Goal: Book appointment/travel/reservation

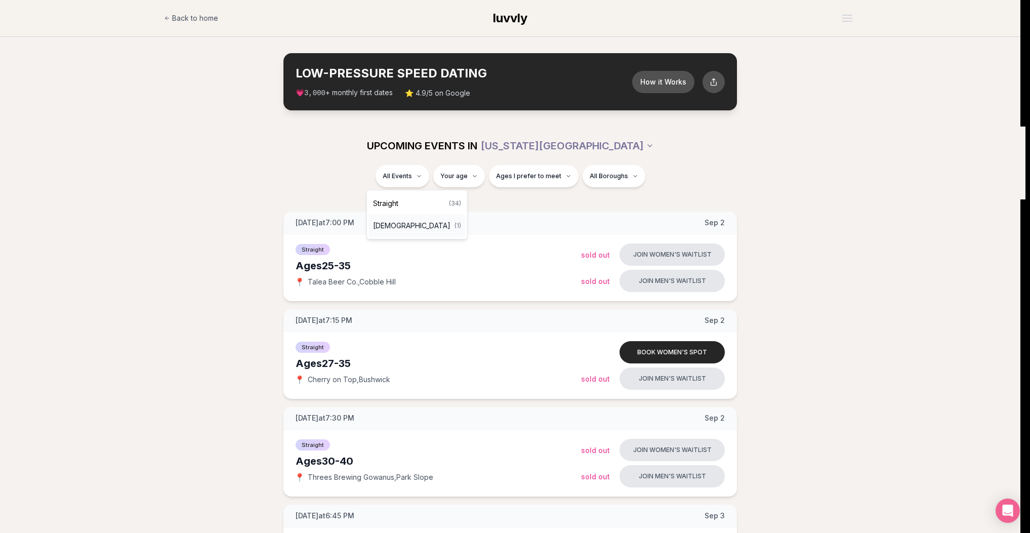
click at [411, 227] on span "[DEMOGRAPHIC_DATA]" at bounding box center [411, 226] width 77 height 10
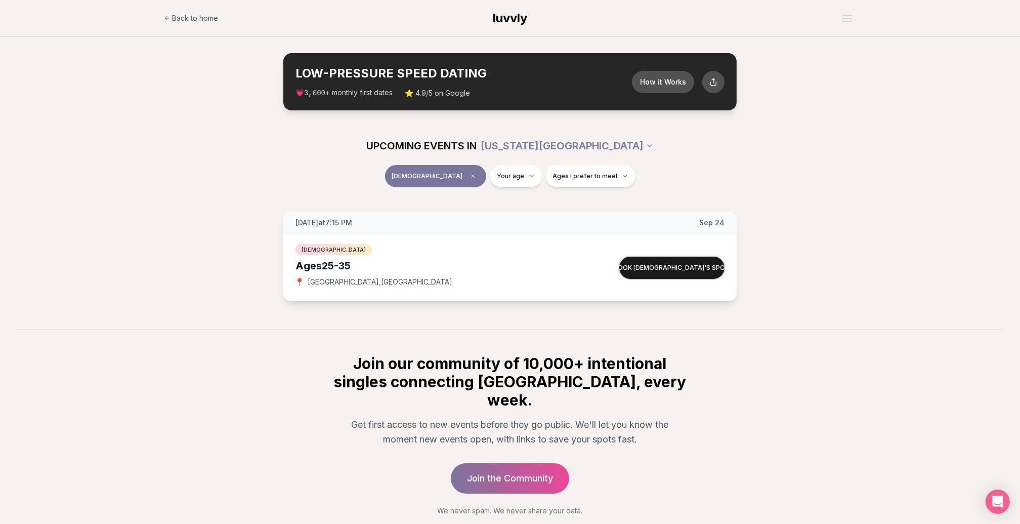
click at [677, 268] on button "Book [DEMOGRAPHIC_DATA]'s spot" at bounding box center [671, 268] width 105 height 22
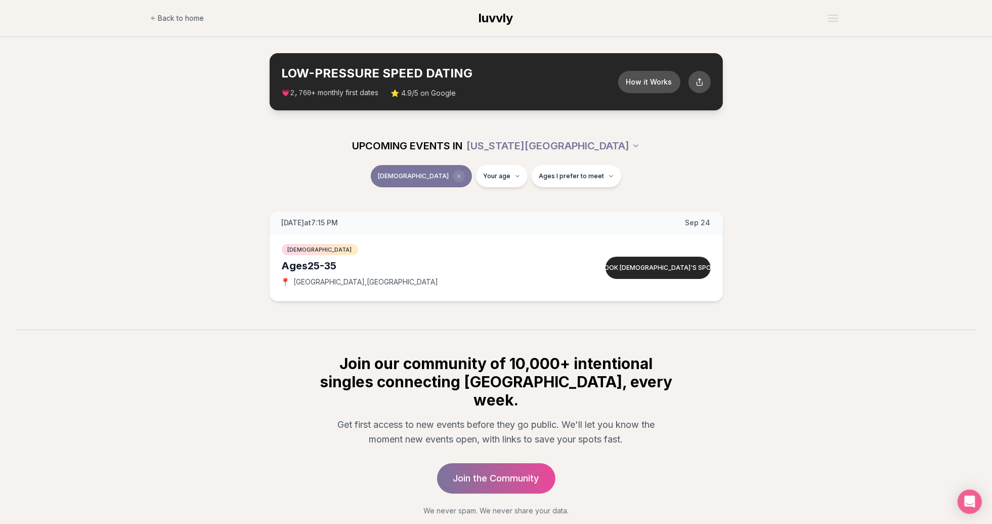
click at [453, 175] on span "Clear event type filter" at bounding box center [459, 176] width 12 height 12
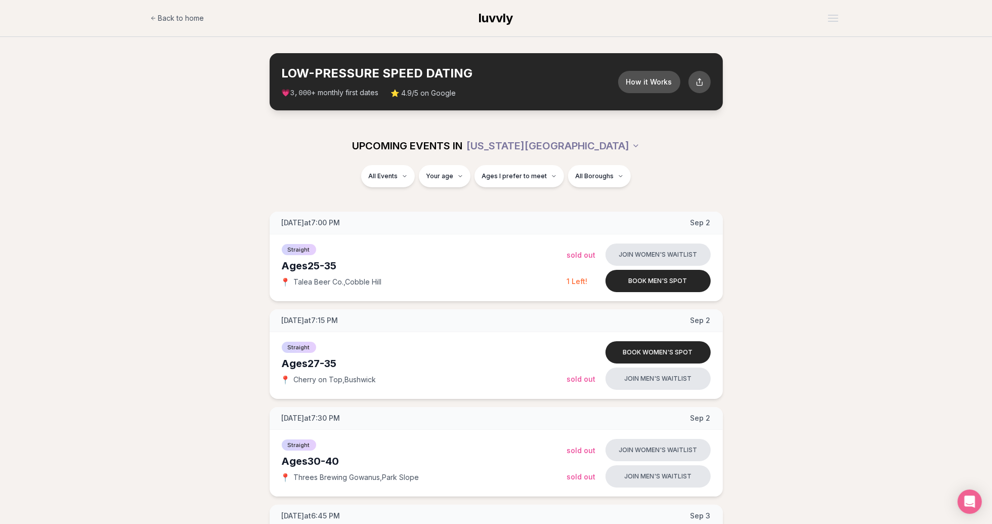
click at [157, 194] on div "All Events Your age Ages I prefer to meet All Boroughs" at bounding box center [496, 182] width 992 height 34
click at [920, 174] on div "All Events Your age Ages I prefer to meet All Boroughs" at bounding box center [496, 182] width 992 height 34
click at [141, 124] on section "LOW-PRESSURE SPEED DATING How it Works 💗 3,000 + monthly first dates ⭐ 4.9/5 on…" at bounding box center [496, 82] width 992 height 90
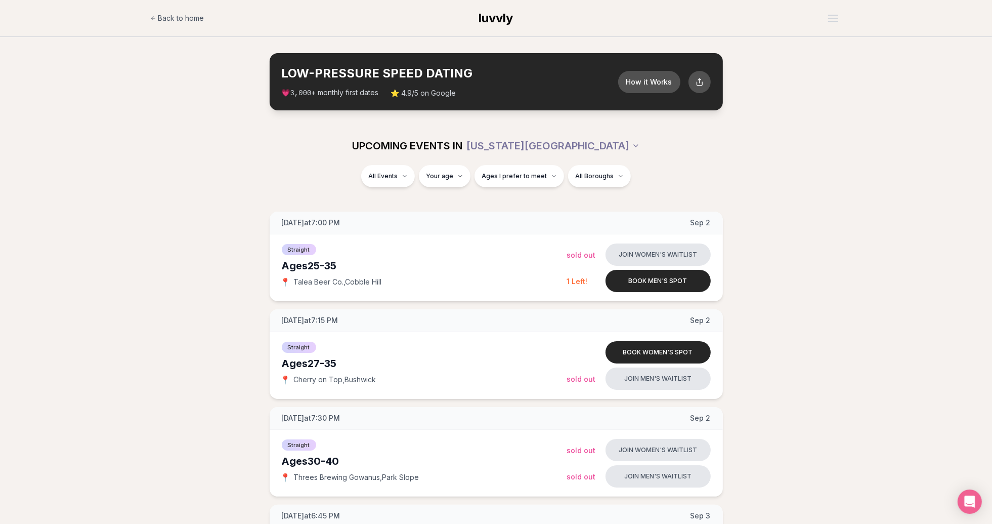
click at [860, 190] on div "All Events Your age Ages I prefer to meet All Boroughs" at bounding box center [496, 182] width 992 height 34
click at [183, 150] on div "UPCOMING EVENTS IN NEW YORK CITY All Events Your age Ages I prefer to meet All …" at bounding box center [496, 163] width 992 height 73
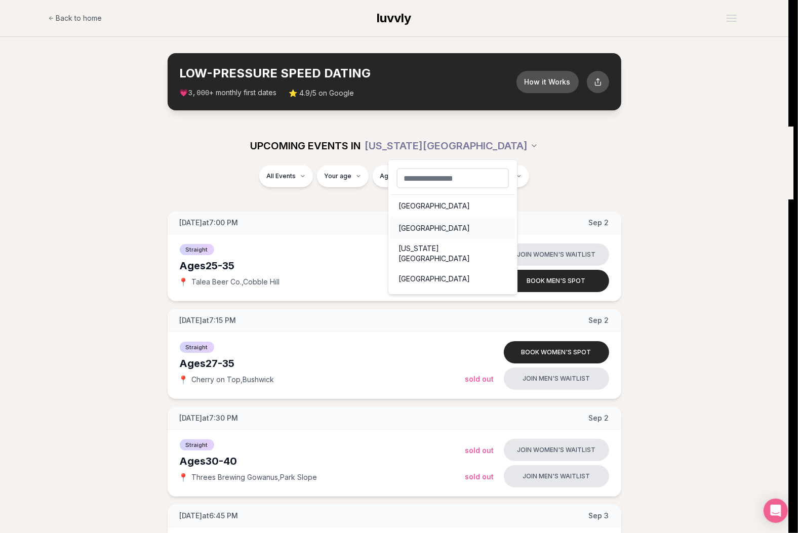
click at [452, 224] on div "Portland" at bounding box center [452, 228] width 125 height 22
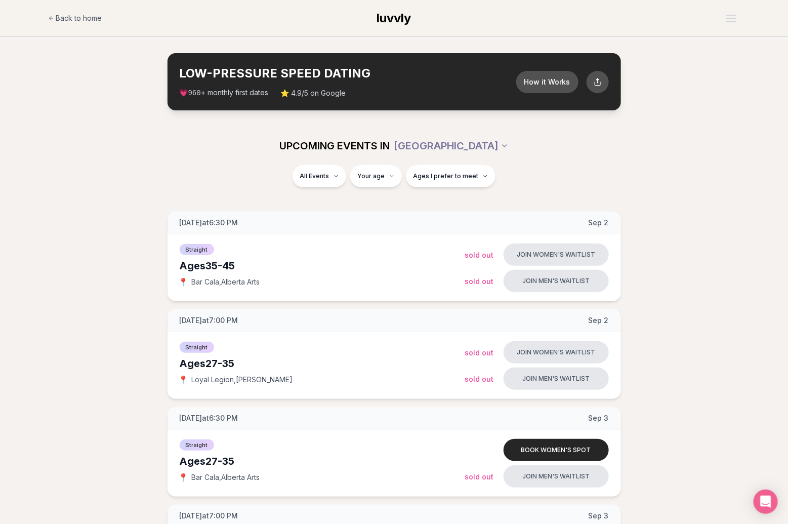
click at [760, 93] on section "LOW-PRESSURE SPEED DATING How it Works 💗 960 + monthly first dates ⭐ 4.9/5 on G…" at bounding box center [394, 82] width 788 height 90
